Goal: Find specific page/section: Find specific page/section

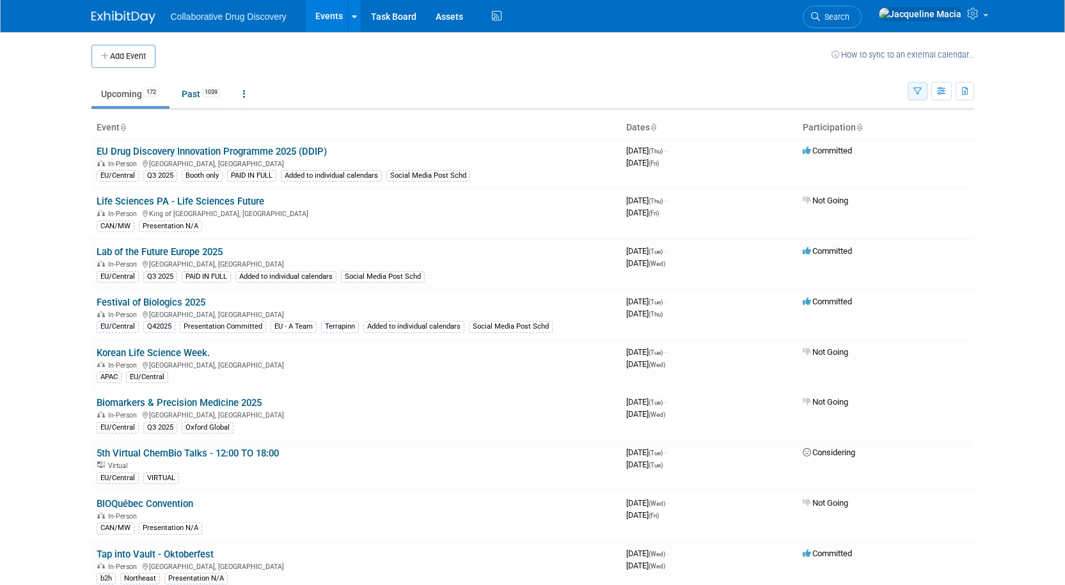
click at [916, 91] on icon "button" at bounding box center [917, 92] width 8 height 8
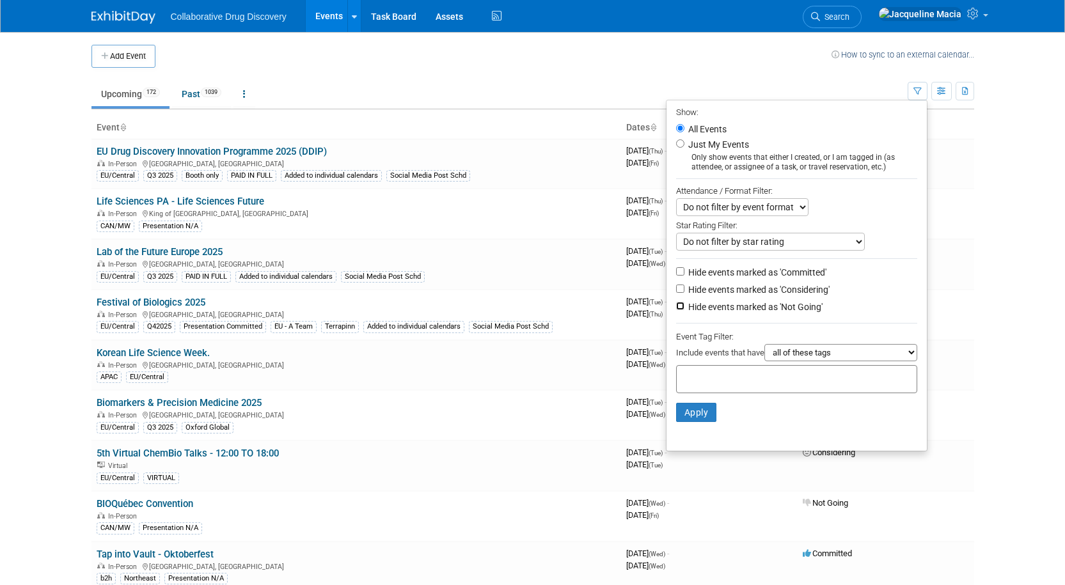
click at [676, 310] on input "Hide events marked as 'Not Going'" at bounding box center [680, 306] width 8 height 8
checkbox input "true"
click at [913, 356] on select "all of these tags any one of these tags only and exactly these specific tags" at bounding box center [840, 352] width 153 height 17
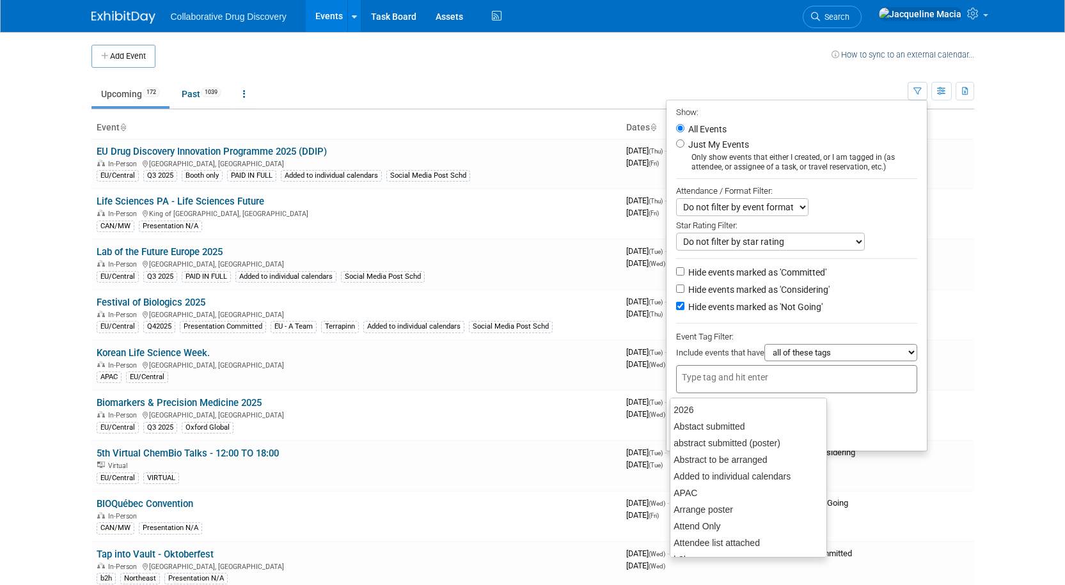
click at [726, 379] on input "text" at bounding box center [733, 377] width 102 height 13
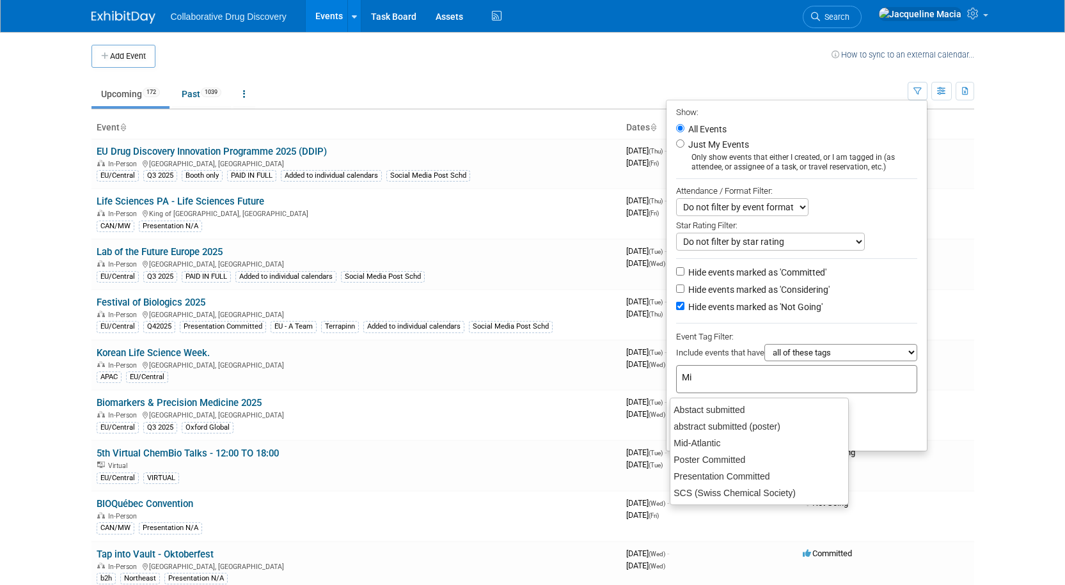
type input "Mid"
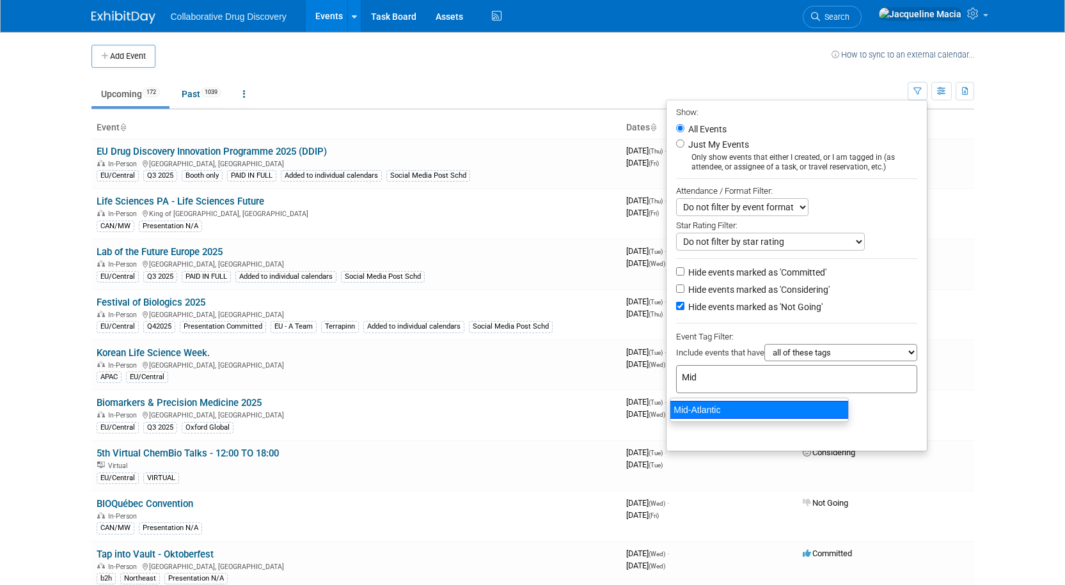
click at [711, 415] on div "Mid-Atlantic" at bounding box center [759, 410] width 179 height 18
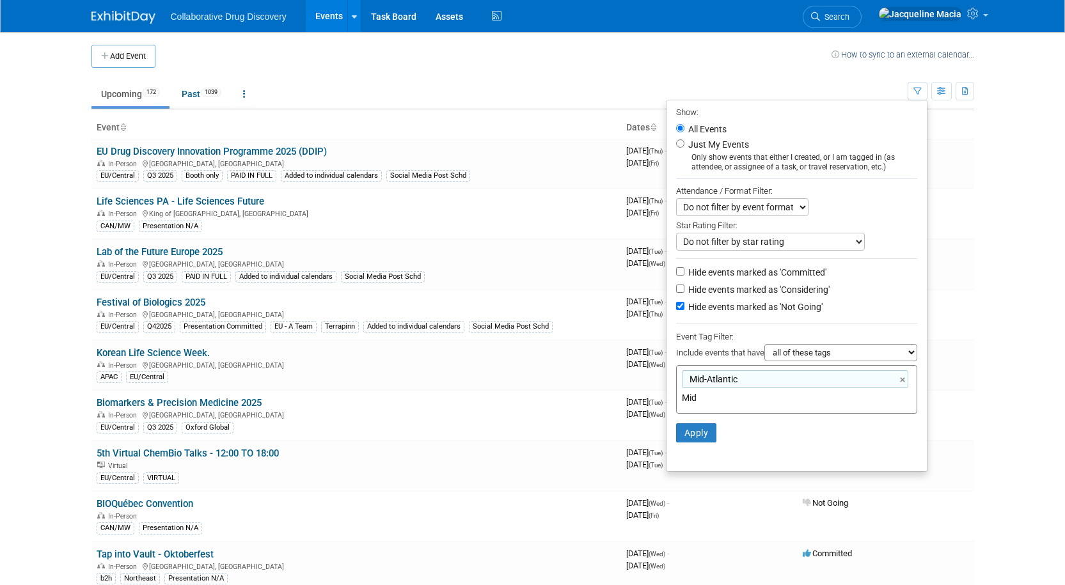
type input "Mid-Atlantic"
click at [697, 434] on button "Apply" at bounding box center [696, 432] width 41 height 19
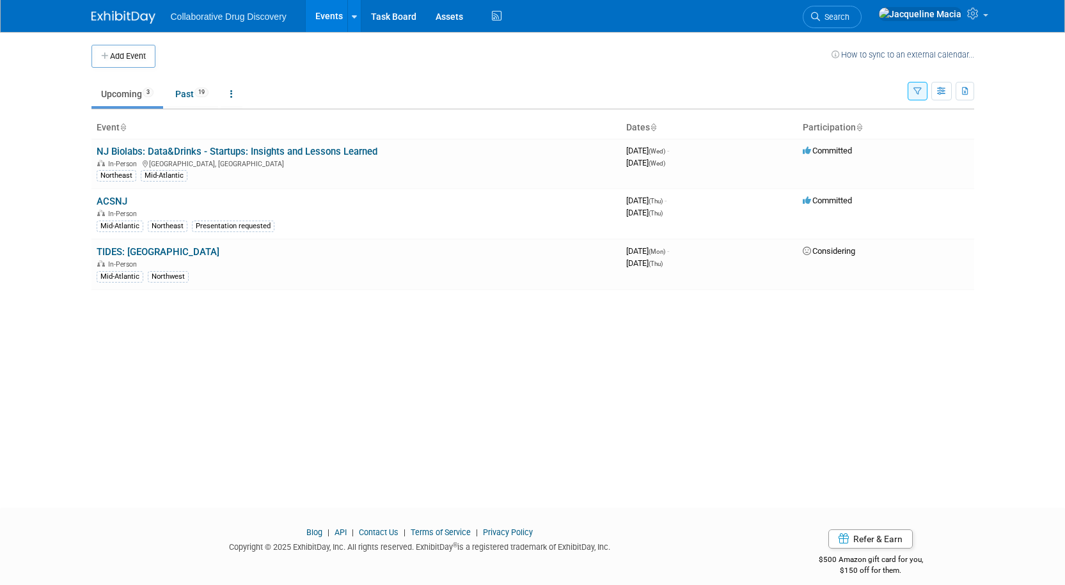
click at [920, 88] on icon "button" at bounding box center [917, 92] width 8 height 8
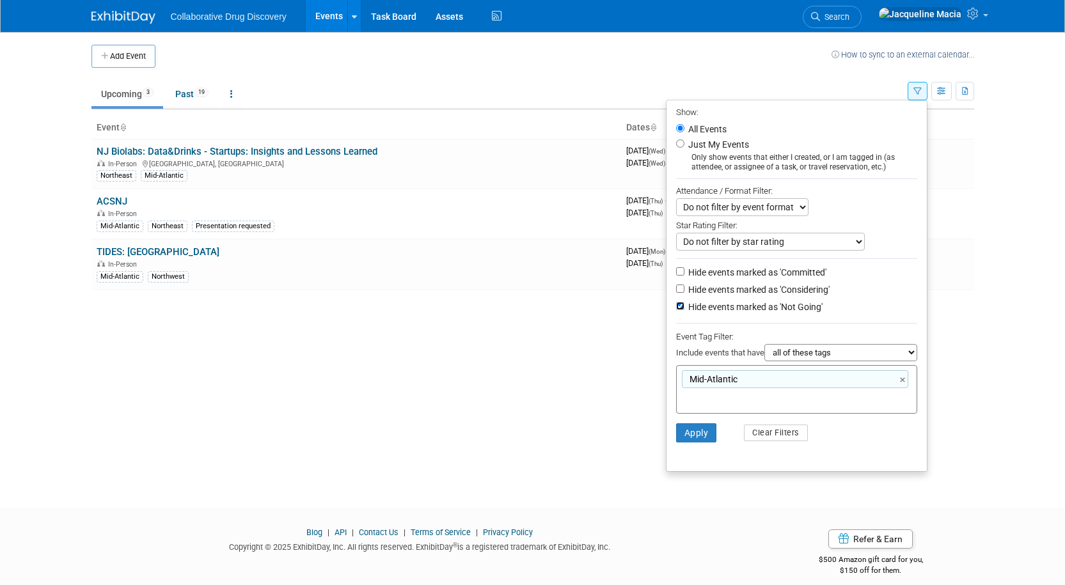
click at [676, 310] on input "Hide events marked as 'Not Going'" at bounding box center [680, 306] width 8 height 8
checkbox input "false"
click at [695, 436] on button "Apply" at bounding box center [696, 432] width 41 height 19
